Goal: Task Accomplishment & Management: Use online tool/utility

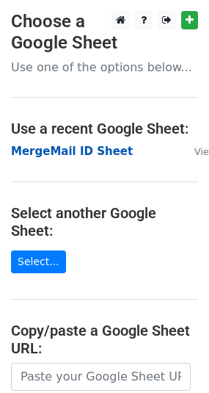
click at [64, 149] on strong "MergeMail ID Sheet" at bounding box center [72, 151] width 122 height 13
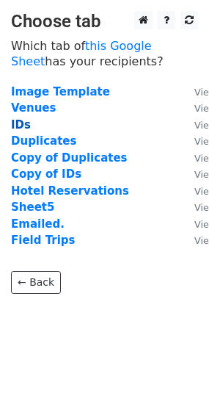
click at [17, 128] on strong "IDs" at bounding box center [21, 124] width 20 height 13
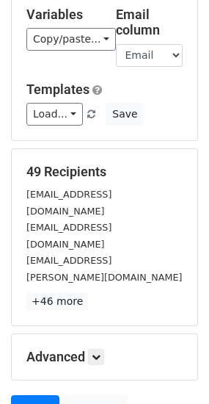
scroll to position [220, 0]
